Goal: Check status: Check status

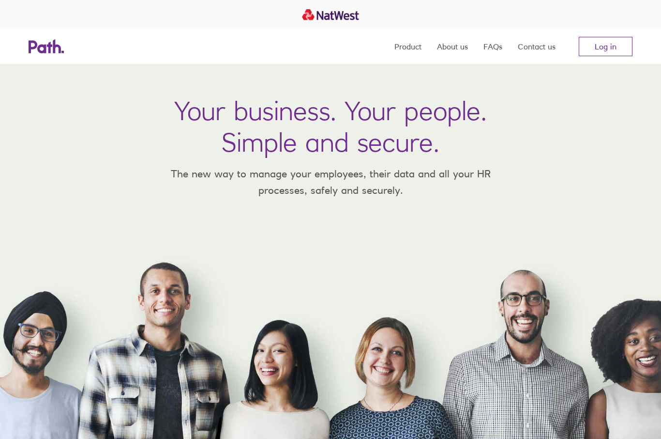
click at [604, 41] on link "Log in" at bounding box center [606, 46] width 54 height 19
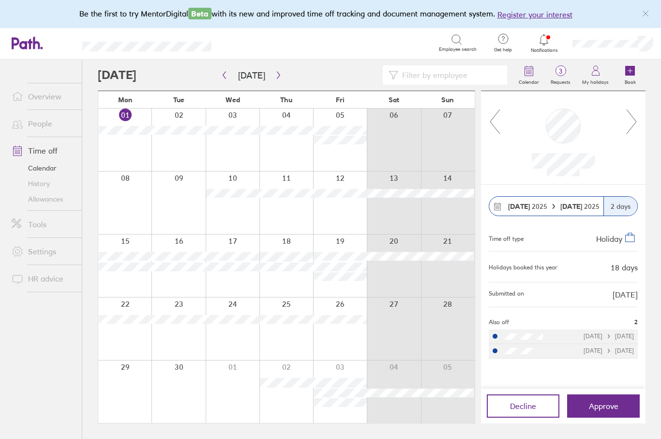
click at [634, 116] on icon at bounding box center [632, 121] width 12 height 26
click at [628, 130] on icon at bounding box center [632, 121] width 12 height 26
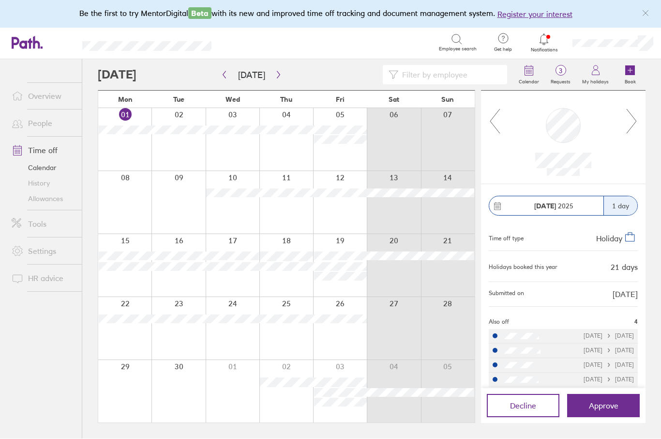
scroll to position [15, 0]
click at [630, 108] on icon at bounding box center [632, 121] width 12 height 26
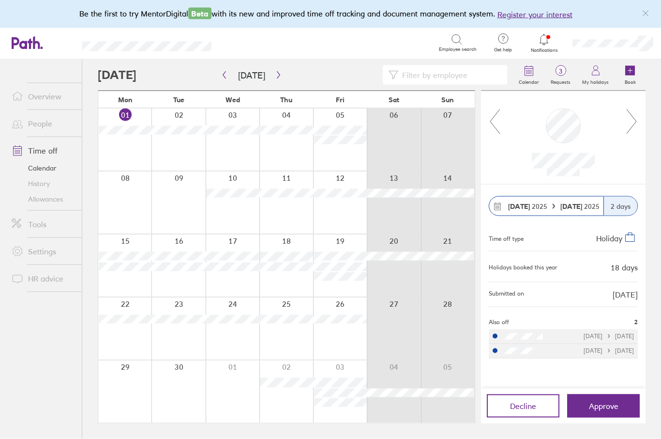
scroll to position [16, 0]
click at [636, 109] on icon at bounding box center [632, 121] width 10 height 24
click at [634, 108] on icon at bounding box center [632, 121] width 12 height 26
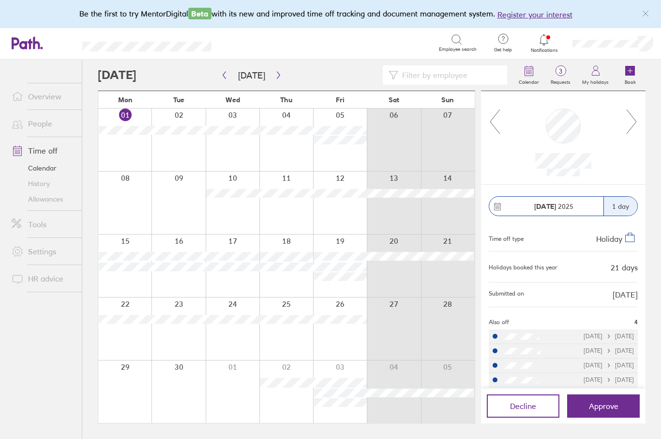
click at [636, 108] on icon at bounding box center [632, 121] width 12 height 26
